Goal: Find specific page/section: Find specific page/section

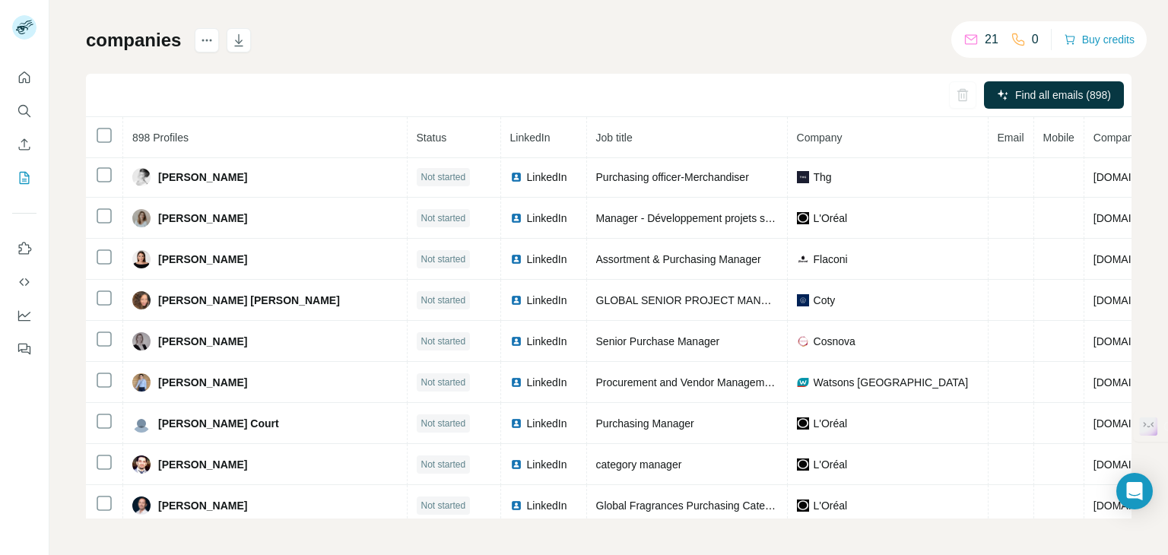
scroll to position [3094, 0]
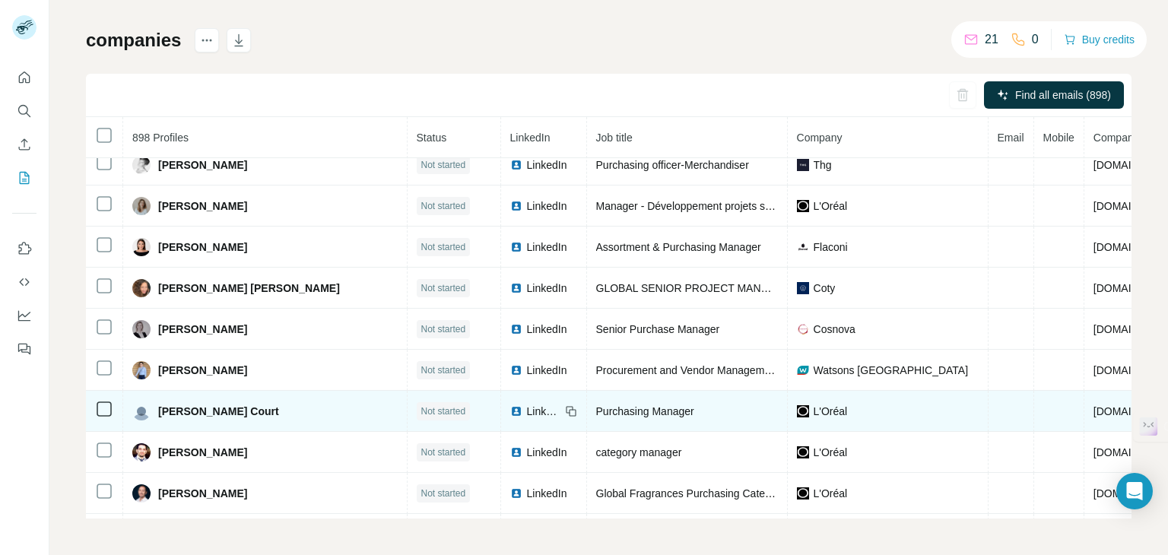
click at [527, 404] on span "LinkedIn" at bounding box center [543, 411] width 33 height 15
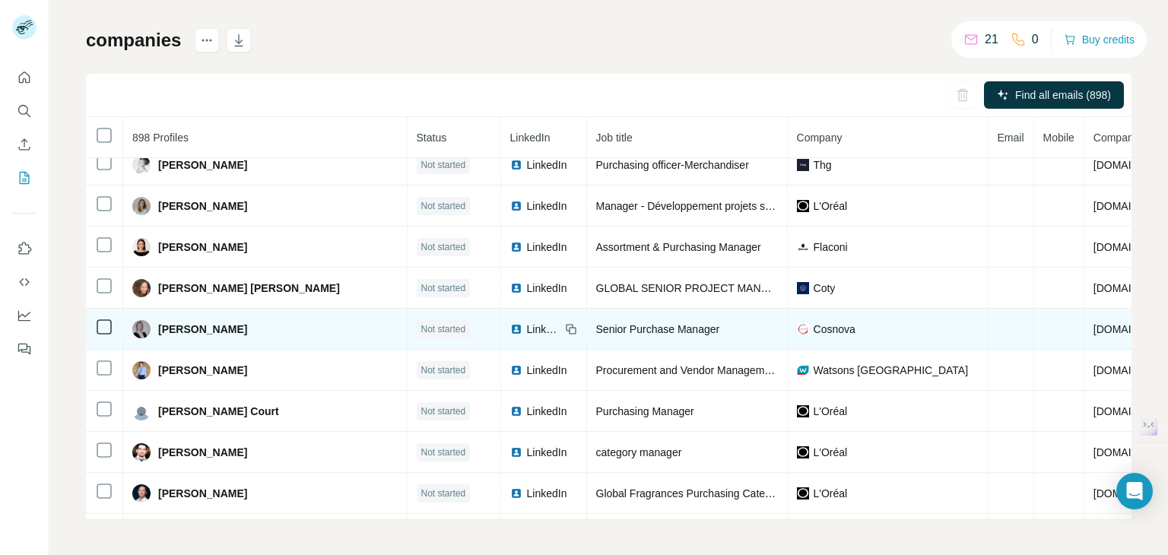
scroll to position [3018, 0]
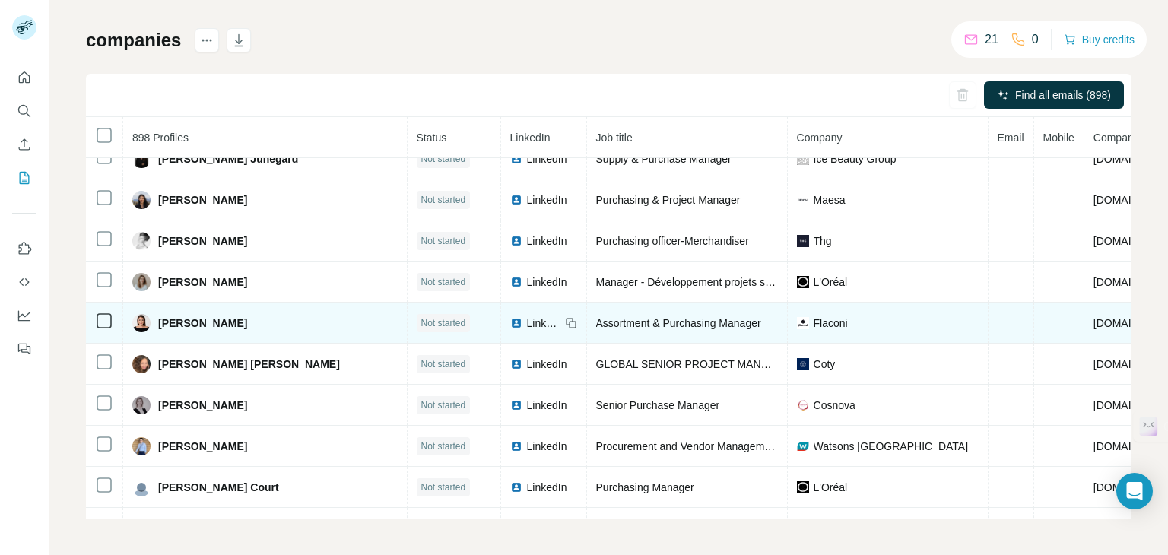
click at [1094, 317] on span "[DOMAIN_NAME]" at bounding box center [1136, 323] width 85 height 12
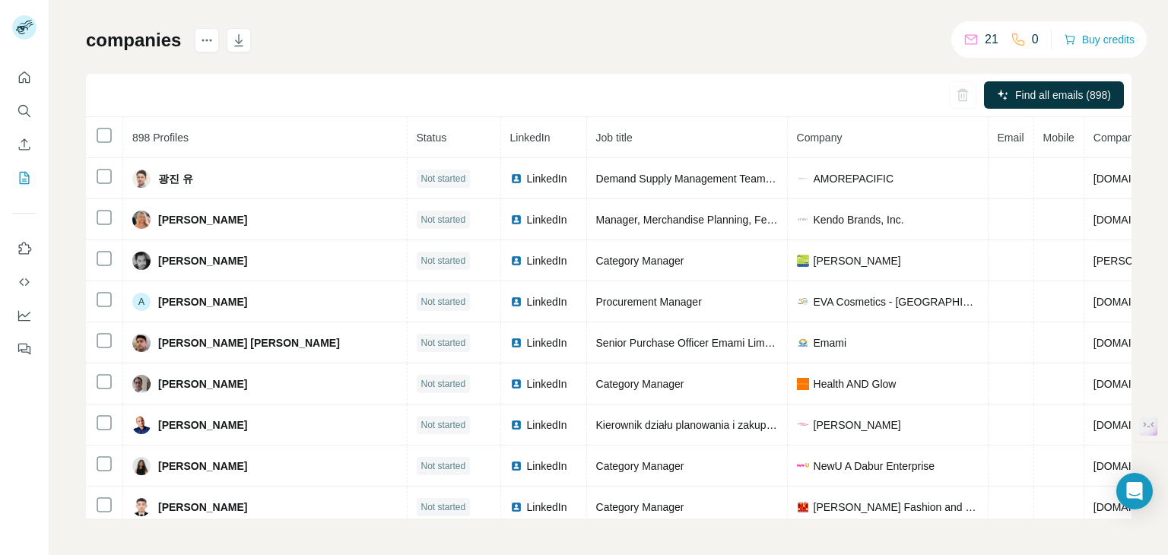
scroll to position [0, 0]
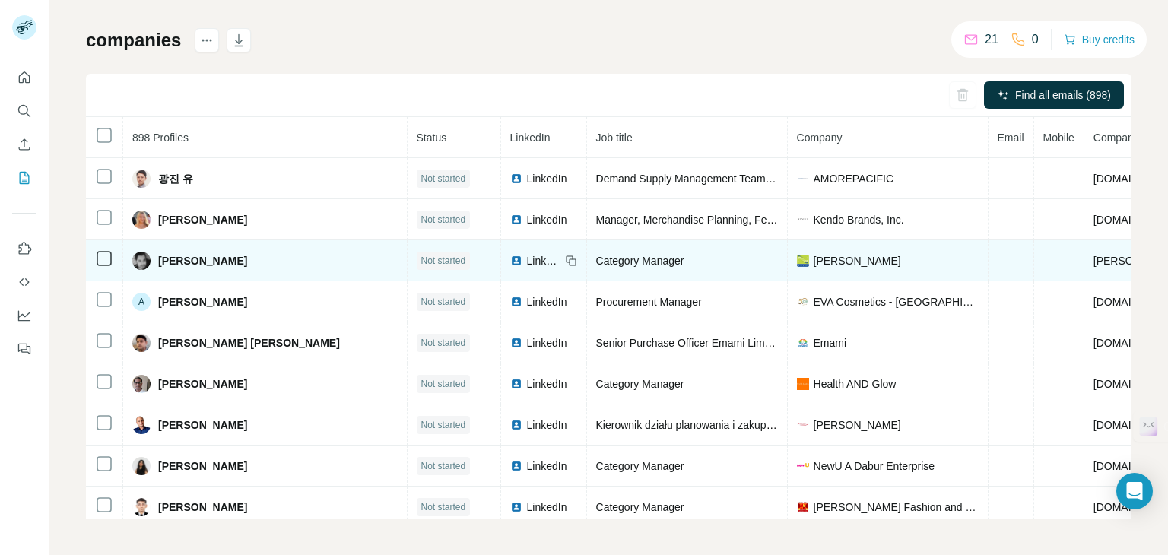
click at [527, 260] on span "LinkedIn" at bounding box center [543, 260] width 33 height 15
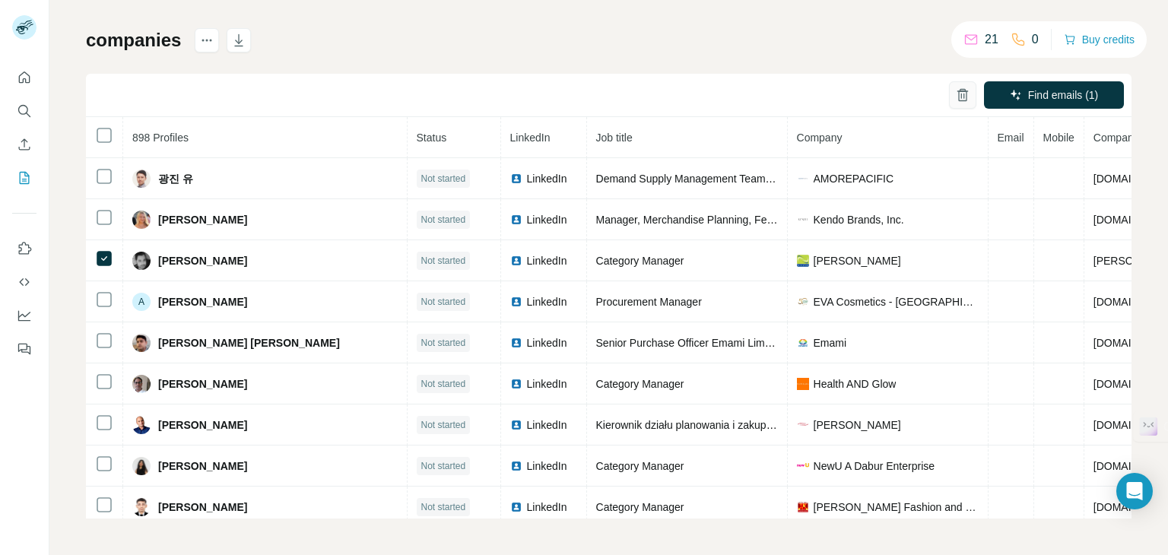
click at [955, 94] on icon "button" at bounding box center [962, 94] width 15 height 15
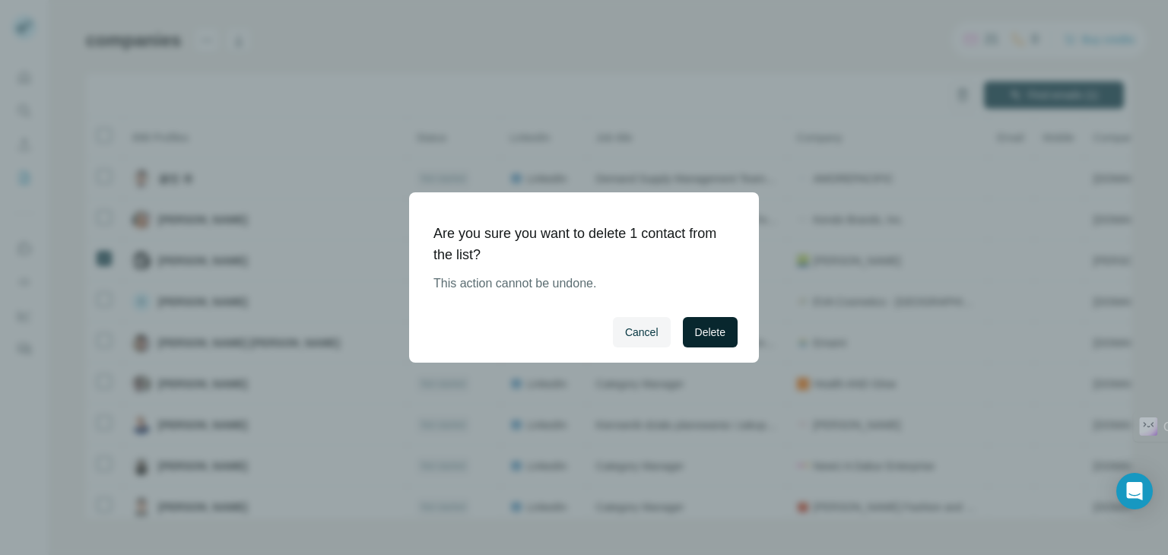
click at [700, 330] on span "Delete" at bounding box center [710, 332] width 30 height 15
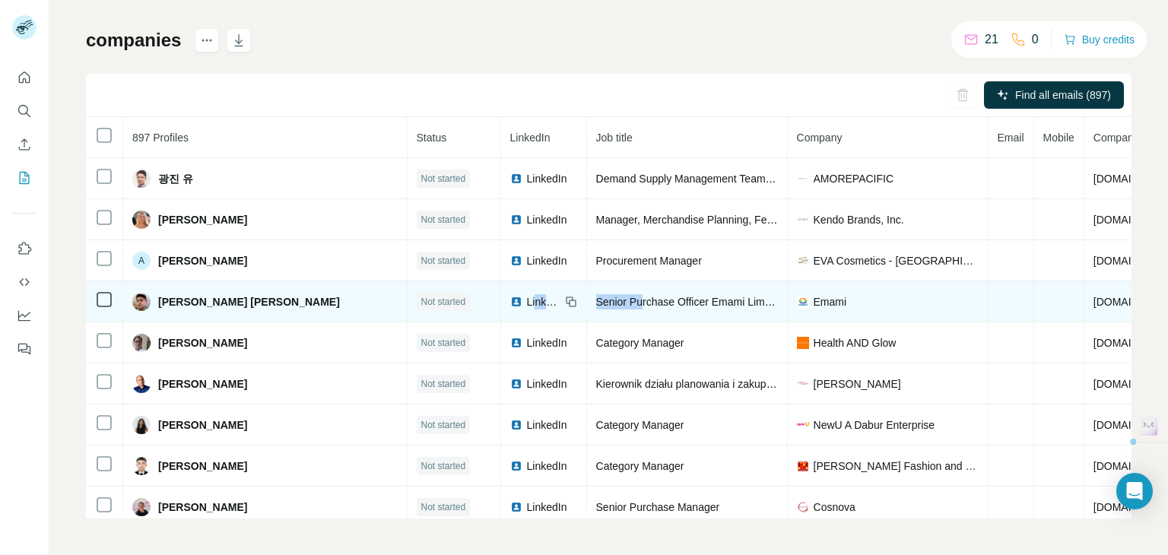
drag, startPoint x: 481, startPoint y: 300, endPoint x: 589, endPoint y: 295, distance: 108.1
click at [589, 295] on tr "[PERSON_NAME] [PERSON_NAME] Not started LinkedIn Senior Purchase Officer Emami …" at bounding box center [775, 301] width 1379 height 41
click at [651, 302] on span "Senior Purchase Officer Emami Limited" at bounding box center [689, 302] width 186 height 12
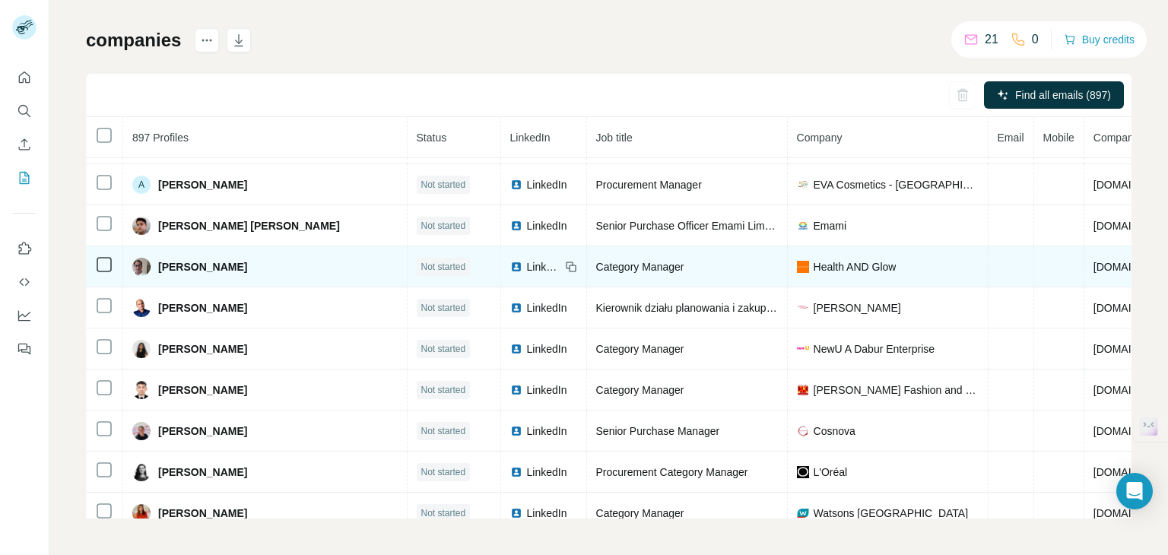
click at [527, 264] on span "LinkedIn" at bounding box center [543, 266] width 33 height 15
click at [1094, 261] on span "[DOMAIN_NAME]" at bounding box center [1136, 267] width 85 height 12
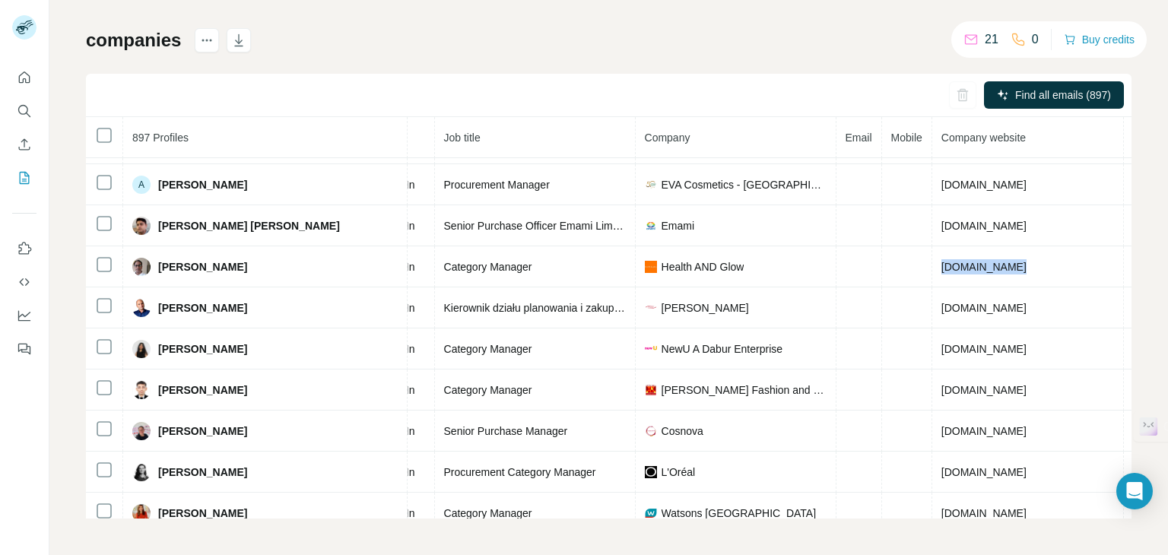
scroll to position [76, 240]
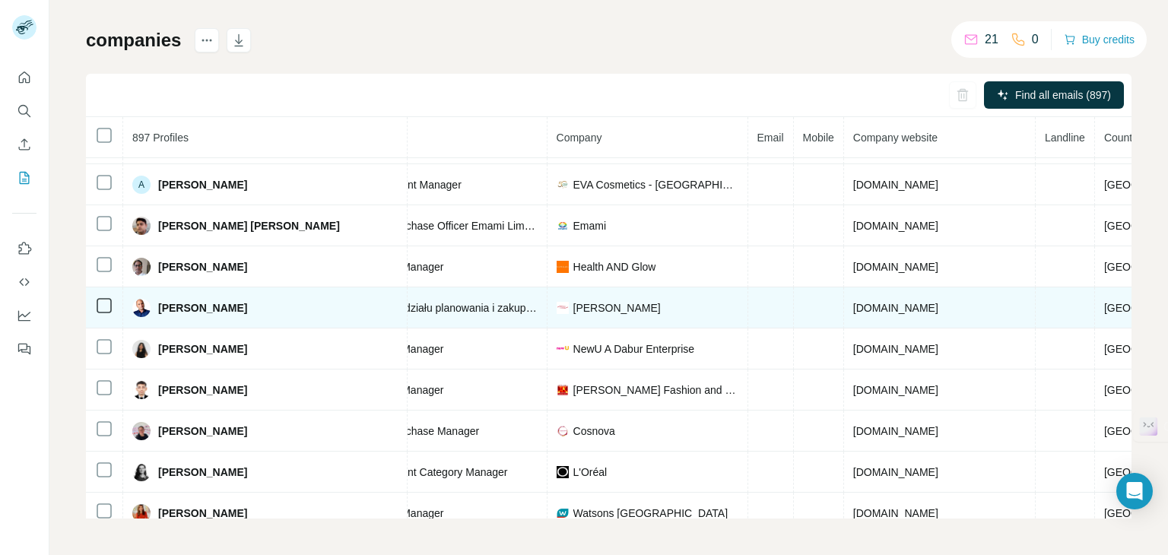
click at [853, 304] on span "[DOMAIN_NAME]" at bounding box center [895, 308] width 85 height 12
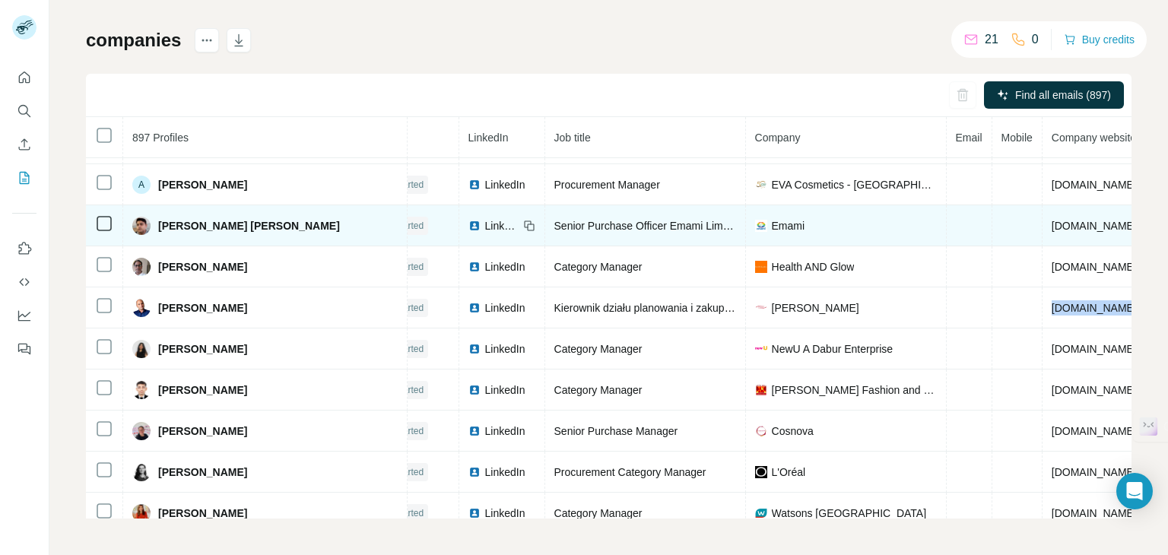
scroll to position [76, 0]
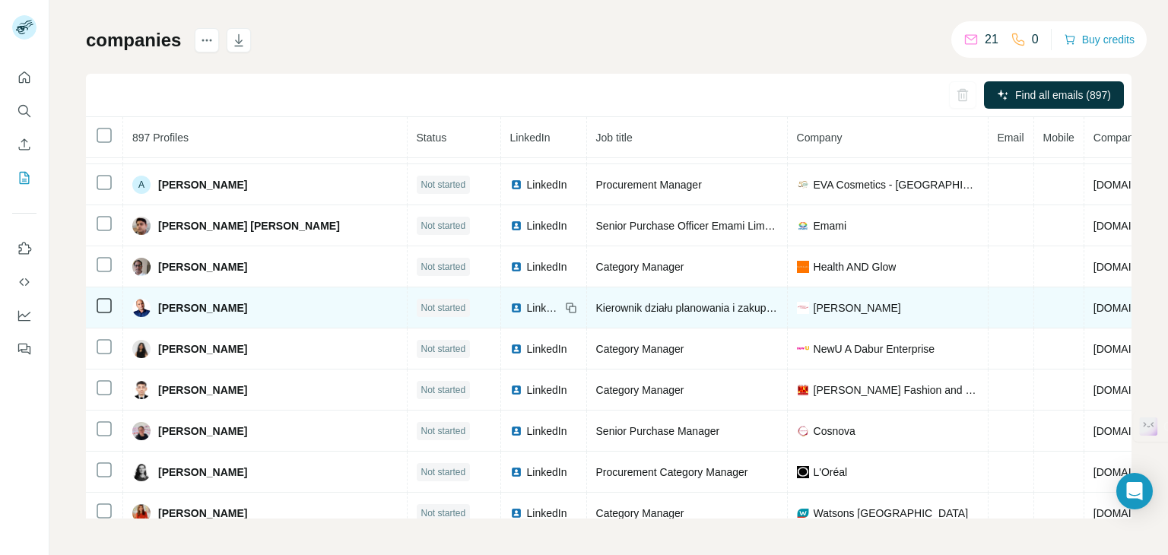
click at [527, 303] on span "LinkedIn" at bounding box center [543, 307] width 33 height 15
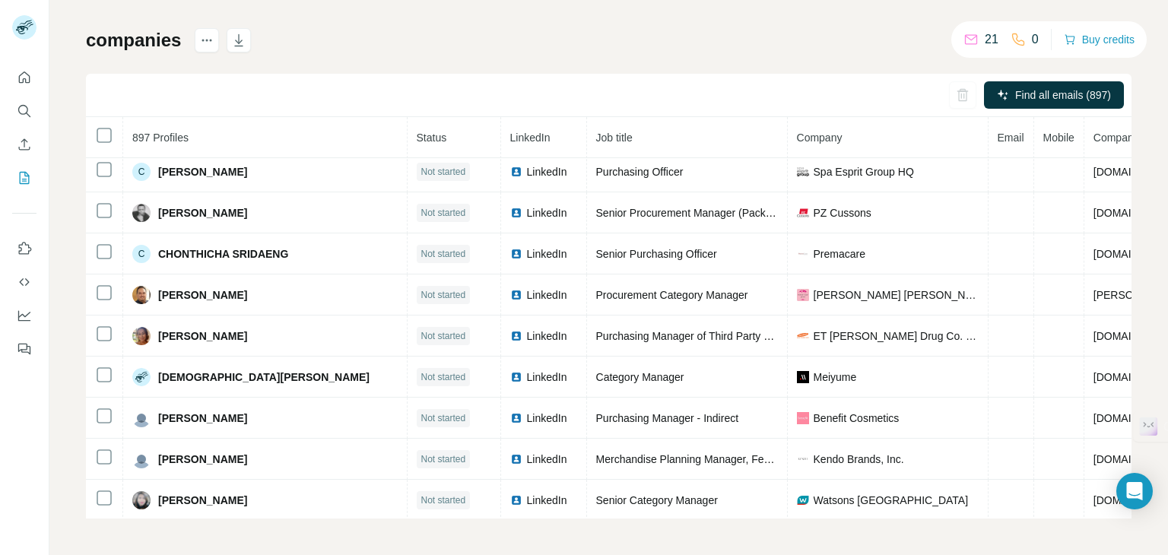
scroll to position [5802, 0]
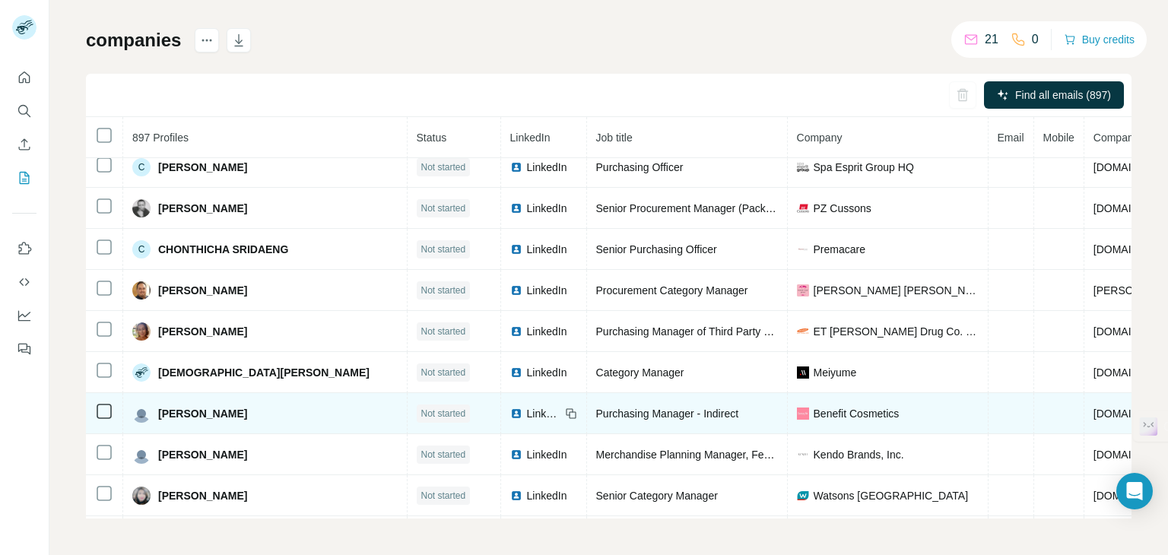
click at [1094, 408] on span "[DOMAIN_NAME]" at bounding box center [1136, 414] width 85 height 12
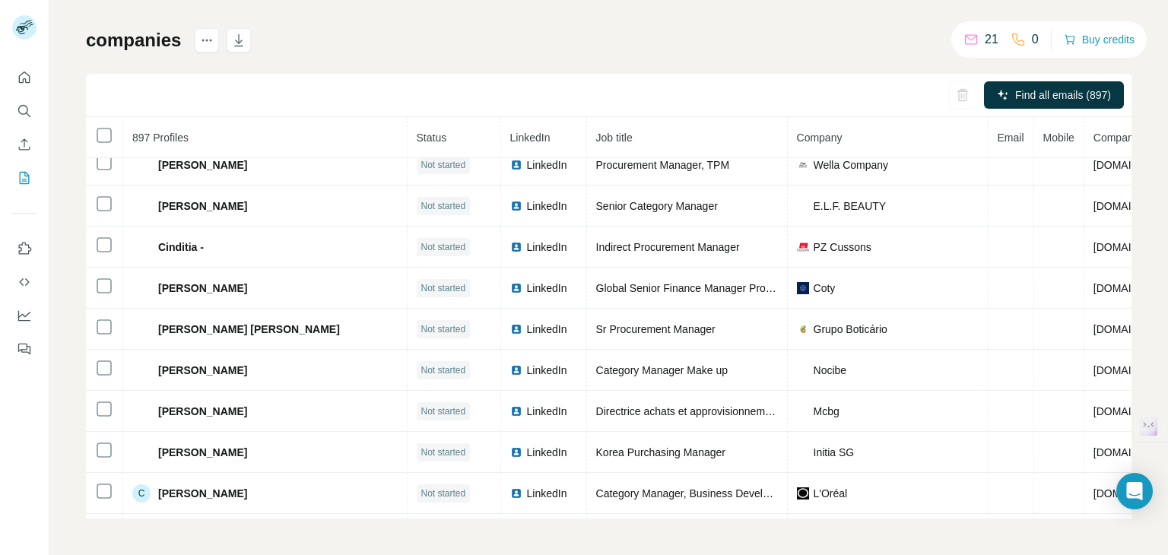
scroll to position [6182, 0]
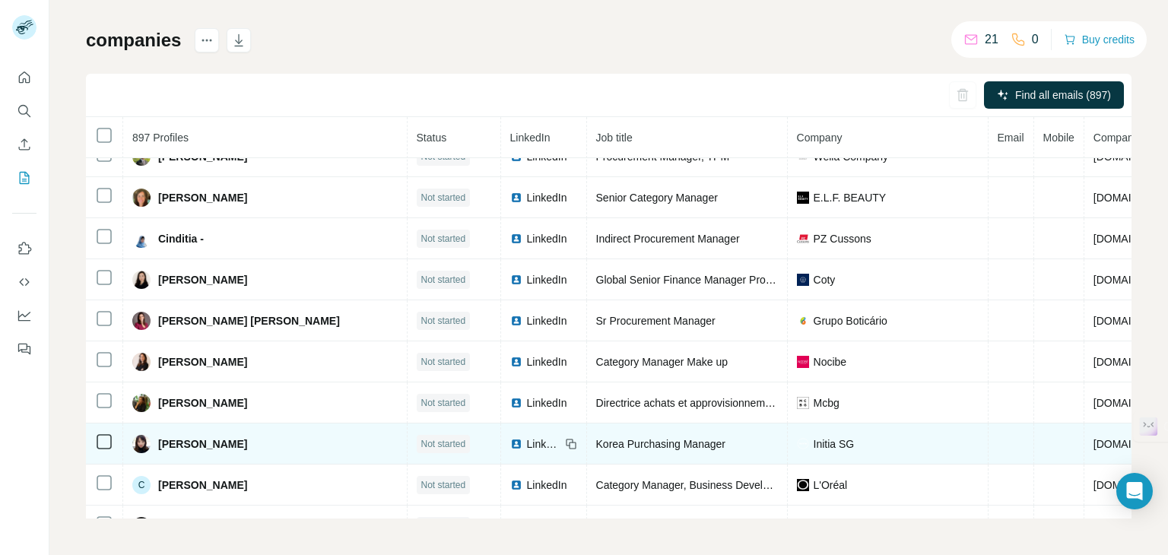
click at [1094, 438] on span "[DOMAIN_NAME]" at bounding box center [1136, 444] width 85 height 12
drag, startPoint x: 1058, startPoint y: 397, endPoint x: 1076, endPoint y: 394, distance: 18.5
drag, startPoint x: 1076, startPoint y: 394, endPoint x: 916, endPoint y: 408, distance: 161.0
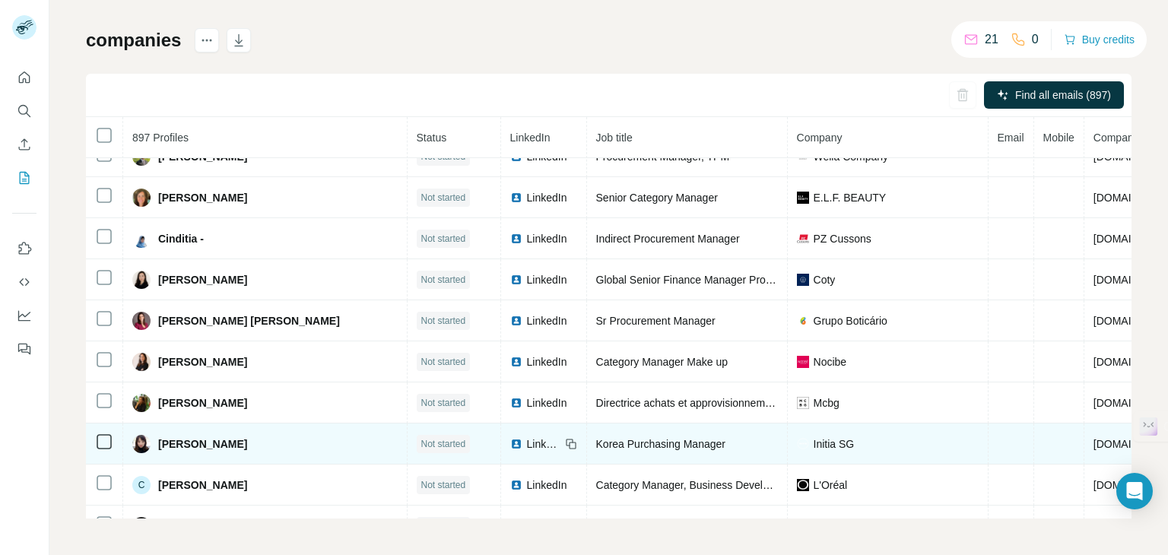
click at [916, 424] on td "Initia SG" at bounding box center [888, 444] width 201 height 41
click at [527, 437] on span "LinkedIn" at bounding box center [543, 444] width 33 height 15
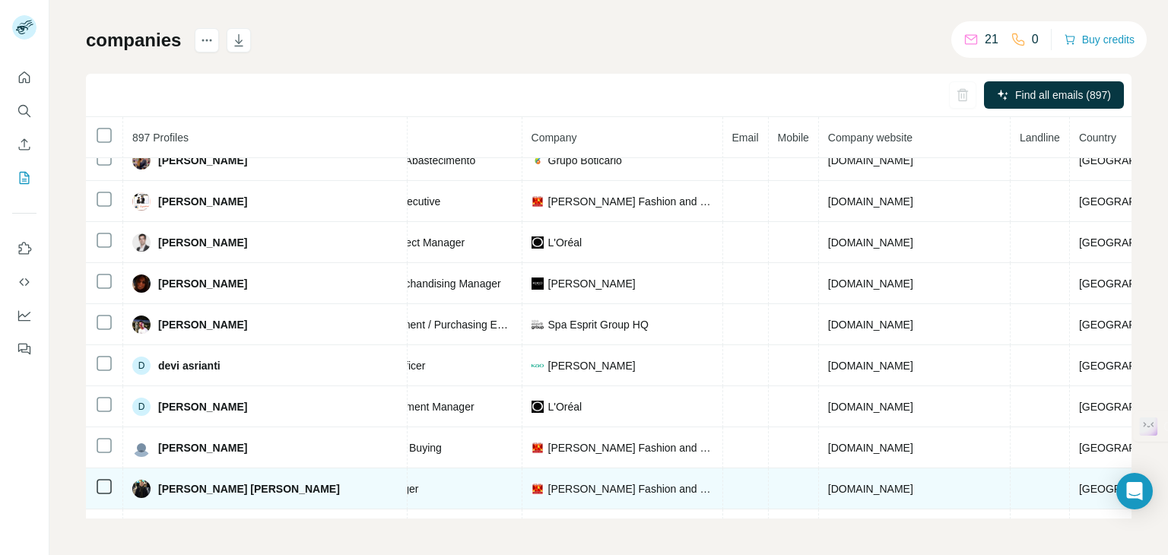
scroll to position [7508, 265]
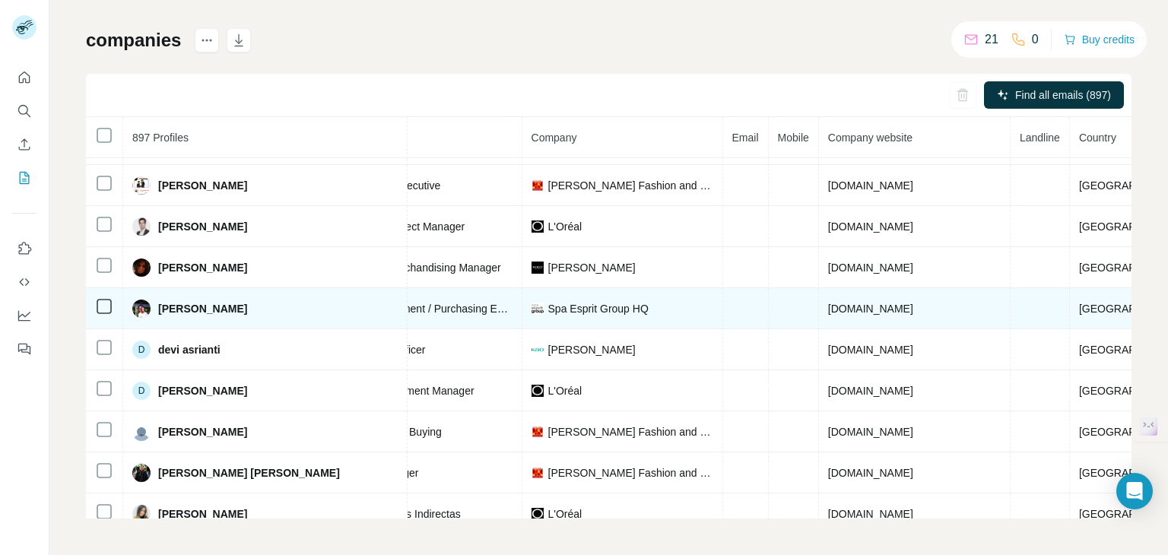
click at [828, 303] on span "[DOMAIN_NAME]" at bounding box center [870, 309] width 85 height 12
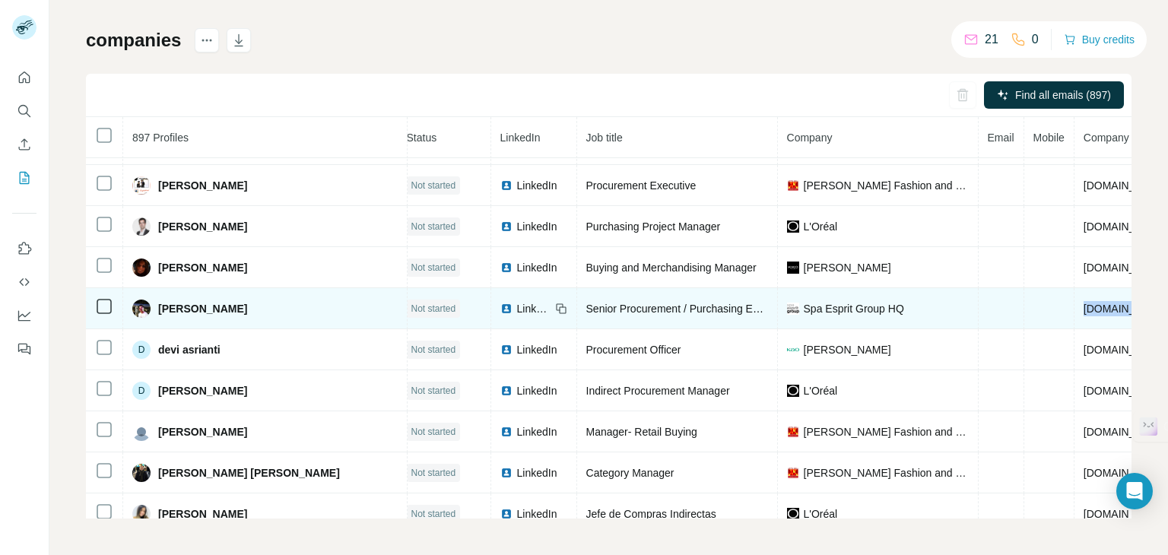
scroll to position [7508, 0]
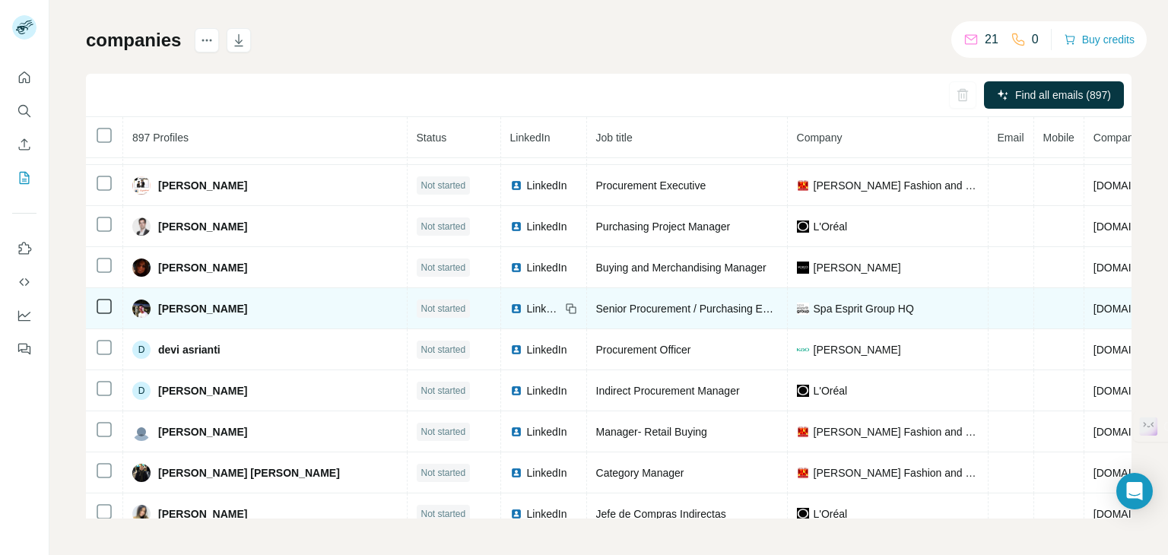
click at [527, 301] on span "LinkedIn" at bounding box center [543, 308] width 33 height 15
